Goal: Task Accomplishment & Management: Complete application form

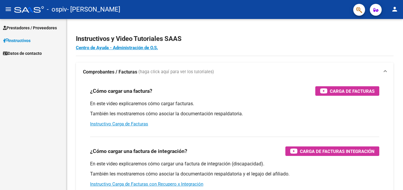
click at [8, 10] on mat-icon "menu" at bounding box center [8, 9] width 7 height 7
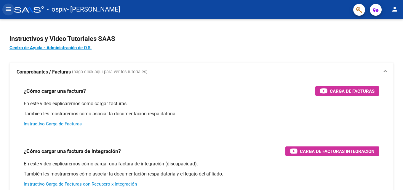
click at [8, 10] on mat-icon "menu" at bounding box center [8, 9] width 7 height 7
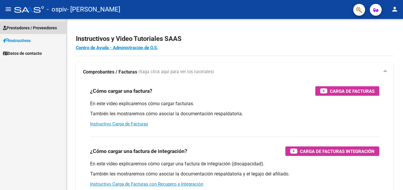
click at [20, 28] on span "Prestadores / Proveedores" at bounding box center [30, 28] width 54 height 7
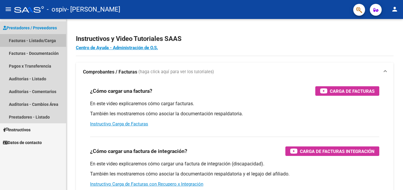
click at [34, 41] on link "Facturas - Listado/Carga" at bounding box center [33, 40] width 66 height 13
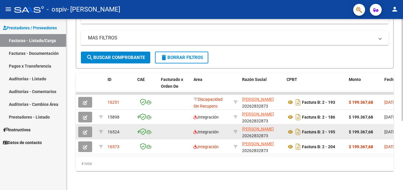
scroll to position [116, 0]
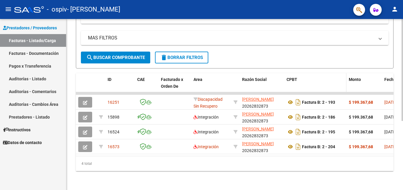
drag, startPoint x: 259, startPoint y: 84, endPoint x: 284, endPoint y: 85, distance: 25.2
drag, startPoint x: 235, startPoint y: 163, endPoint x: 279, endPoint y: 163, distance: 44.5
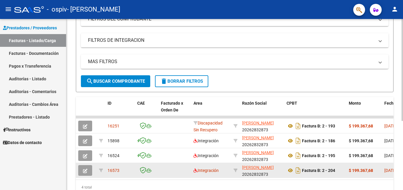
scroll to position [89, 0]
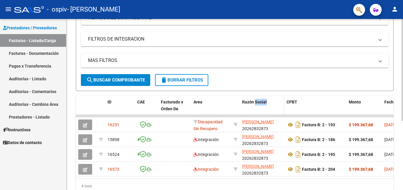
drag, startPoint x: 256, startPoint y: 109, endPoint x: 274, endPoint y: 110, distance: 17.8
click at [274, 110] on datatable-header-cell "Razón Social" at bounding box center [262, 109] width 44 height 26
click at [269, 114] on datatable-header-cell "Razón Social" at bounding box center [262, 109] width 44 height 26
drag, startPoint x: 269, startPoint y: 114, endPoint x: 300, endPoint y: 116, distance: 31.5
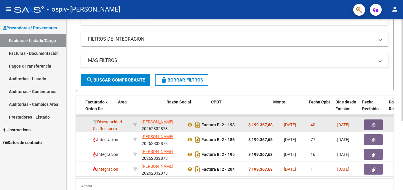
drag, startPoint x: 279, startPoint y: 130, endPoint x: 307, endPoint y: 130, distance: 27.3
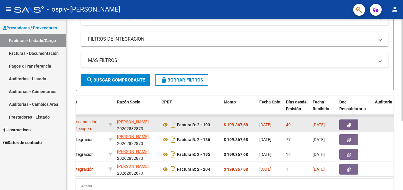
click at [350, 125] on icon "button" at bounding box center [349, 125] width 4 height 4
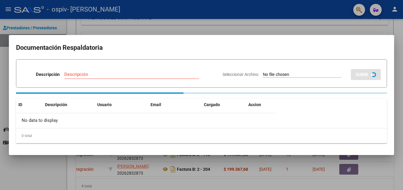
click at [278, 74] on input "Seleccionar Archivo" at bounding box center [302, 75] width 79 height 6
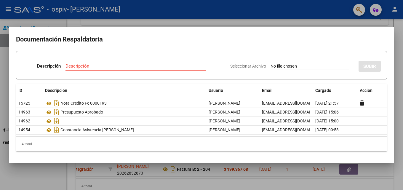
type input "C:\fakepath\presupuesto aprobado [PERSON_NAME] TRASLADO ESCUELA 2025.pdf"
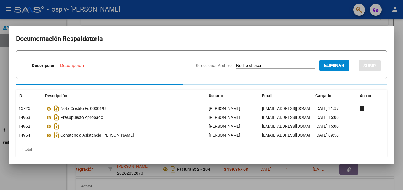
click at [103, 66] on input "Descripción" at bounding box center [118, 65] width 116 height 5
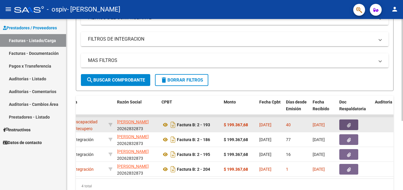
click at [348, 127] on button "button" at bounding box center [348, 124] width 19 height 11
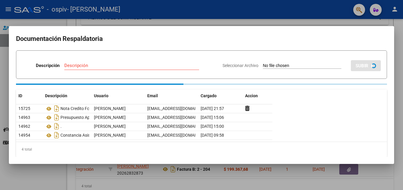
click at [306, 17] on div at bounding box center [201, 95] width 403 height 190
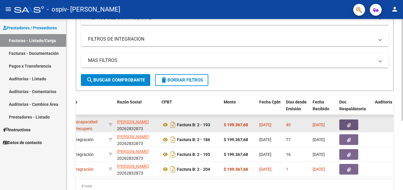
click at [345, 126] on button "button" at bounding box center [348, 124] width 19 height 11
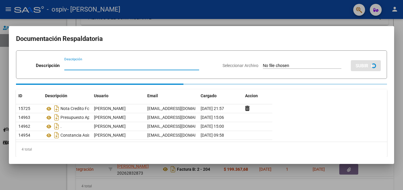
click at [310, 17] on div at bounding box center [201, 95] width 403 height 190
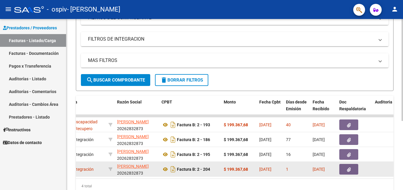
click at [348, 170] on icon "button" at bounding box center [349, 169] width 4 height 4
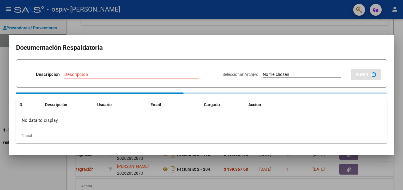
click at [340, 23] on div at bounding box center [201, 95] width 403 height 190
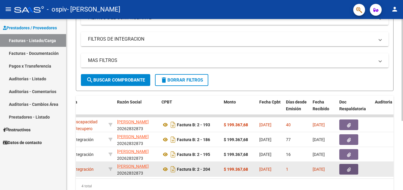
click at [350, 169] on icon "button" at bounding box center [349, 169] width 4 height 4
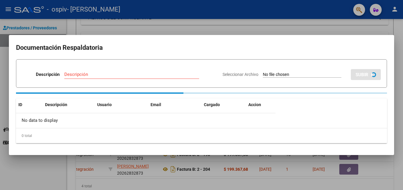
click at [94, 15] on div at bounding box center [201, 95] width 403 height 190
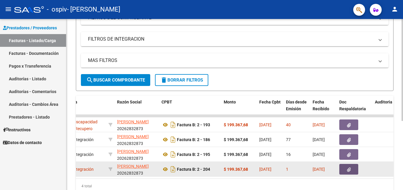
click at [349, 170] on icon "button" at bounding box center [349, 169] width 4 height 4
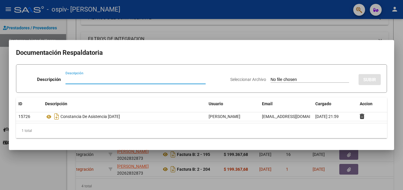
click at [273, 80] on input "Seleccionar Archivo" at bounding box center [310, 80] width 79 height 6
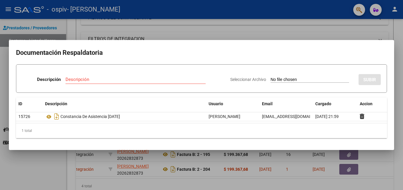
type input "C:\fakepath\presupuesto aprobado [PERSON_NAME] TRASLADO ESCUELA 2025.pdf"
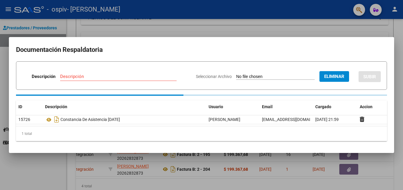
click at [135, 79] on input "Descripción" at bounding box center [118, 76] width 116 height 5
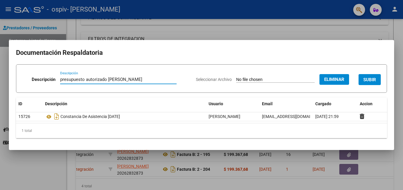
type input "presupuesto autorizado [PERSON_NAME]"
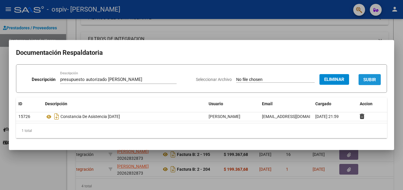
click at [370, 80] on span "SUBIR" at bounding box center [369, 79] width 13 height 5
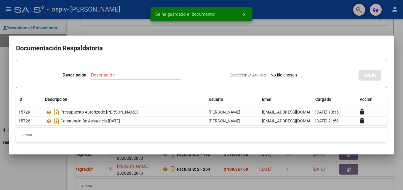
click at [298, 27] on div at bounding box center [201, 95] width 403 height 190
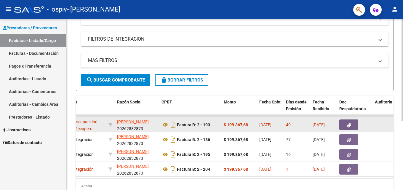
click at [350, 124] on icon "button" at bounding box center [349, 125] width 4 height 4
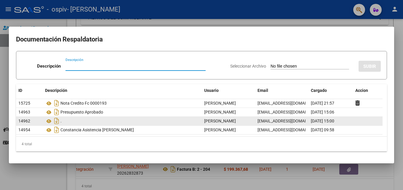
click at [114, 122] on div "." at bounding box center [122, 120] width 154 height 9
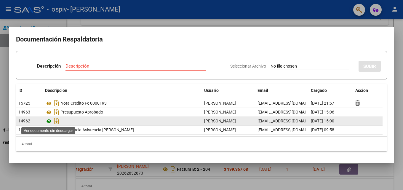
click at [49, 121] on icon at bounding box center [49, 121] width 8 height 7
click at [359, 120] on datatable-body-cell at bounding box center [368, 121] width 30 height 9
click at [37, 122] on div "14962" at bounding box center [29, 121] width 22 height 7
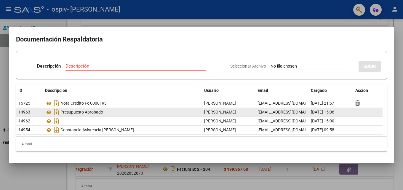
click at [41, 113] on datatable-body-cell "14963" at bounding box center [29, 112] width 27 height 9
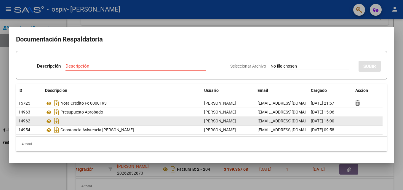
click at [40, 121] on div "14962" at bounding box center [29, 121] width 22 height 7
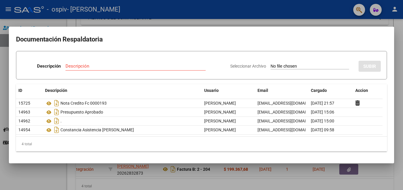
click at [225, 19] on div at bounding box center [201, 95] width 403 height 190
